Goal: Task Accomplishment & Management: Complete application form

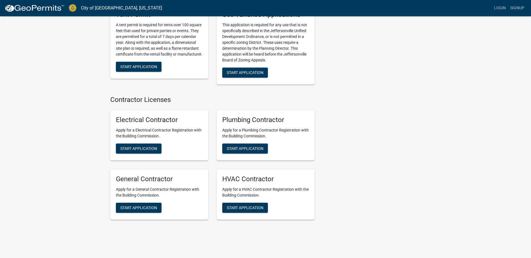
scroll to position [1103, 0]
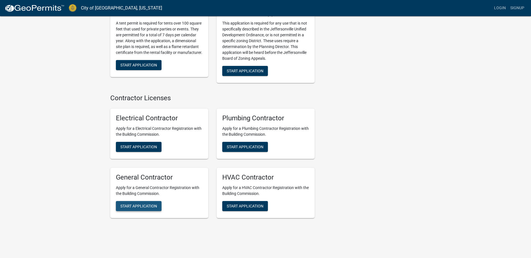
click at [147, 204] on span "Start Application" at bounding box center [138, 206] width 37 height 4
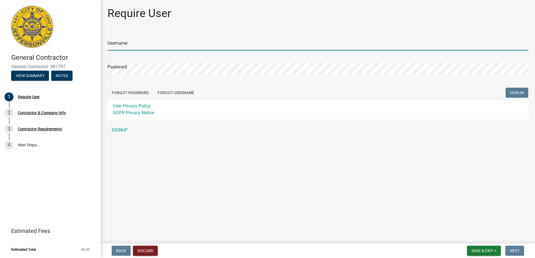
type input "[EMAIL_ADDRESS][DOMAIN_NAME]"
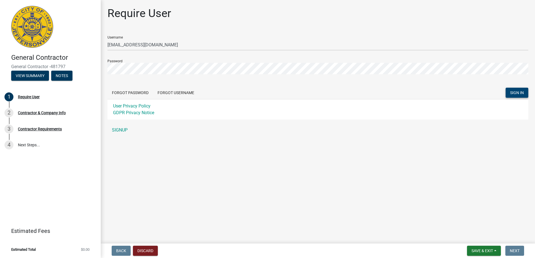
click at [521, 93] on span "SIGN IN" at bounding box center [517, 93] width 14 height 4
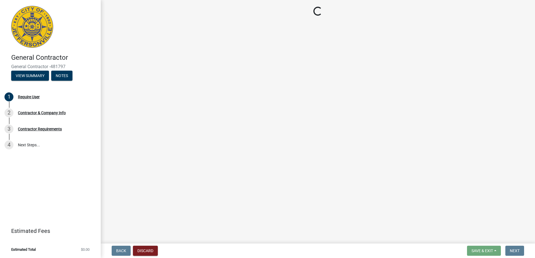
select select "IL"
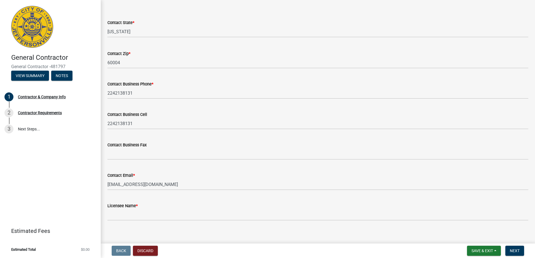
scroll to position [215, 0]
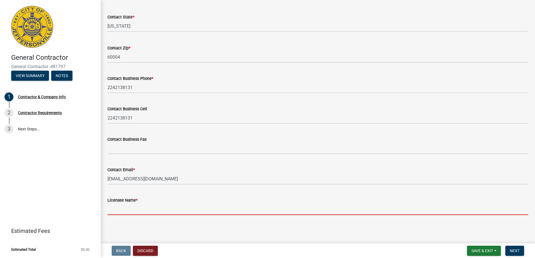
click at [116, 211] on input "Licensee Name *" at bounding box center [317, 209] width 421 height 11
type input "[PERSON_NAME]"
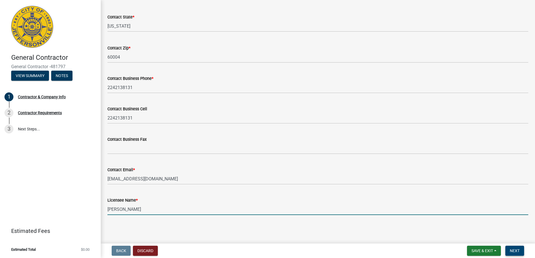
click at [519, 249] on span "Next" at bounding box center [515, 251] width 10 height 4
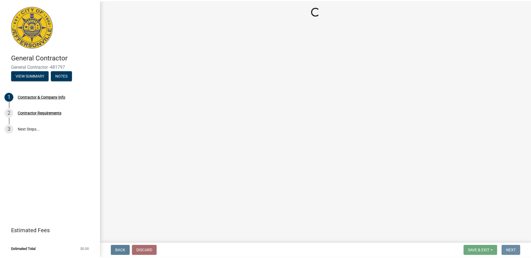
scroll to position [0, 0]
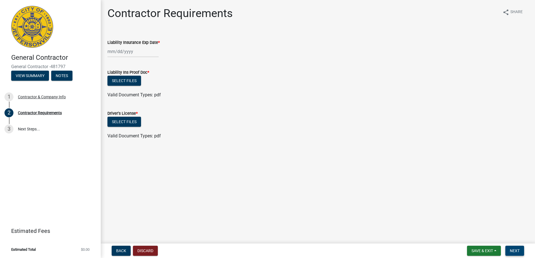
click at [511, 253] on span "Next" at bounding box center [515, 251] width 10 height 4
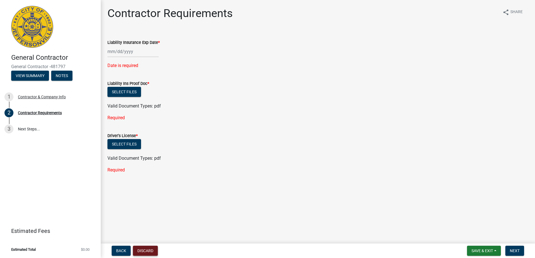
click at [151, 251] on button "Discard" at bounding box center [145, 251] width 25 height 10
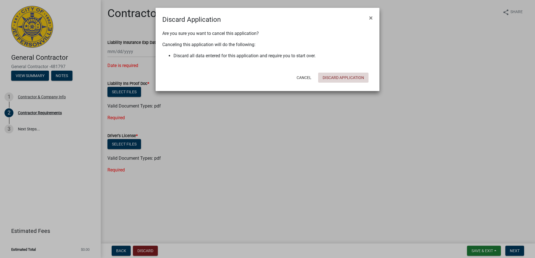
click at [337, 78] on button "Discard Application" at bounding box center [343, 78] width 50 height 10
